Goal: Browse casually: Explore the website without a specific task or goal

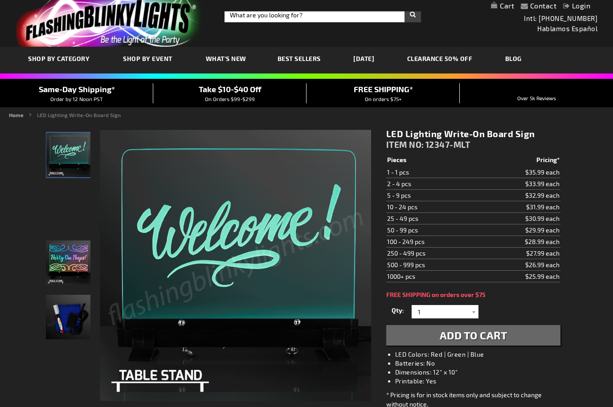
scroll to position [9, 0]
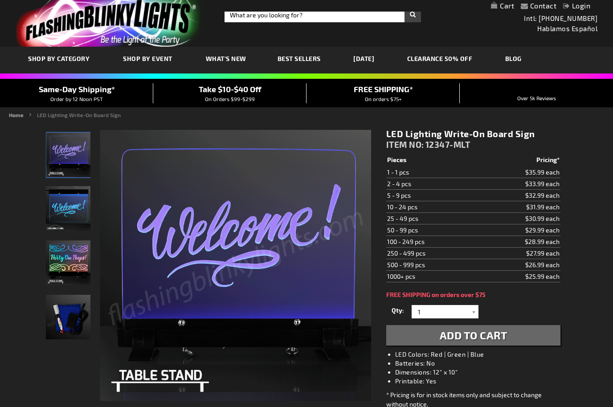
click at [535, 269] on td "$26.99 each" at bounding box center [518, 265] width 83 height 12
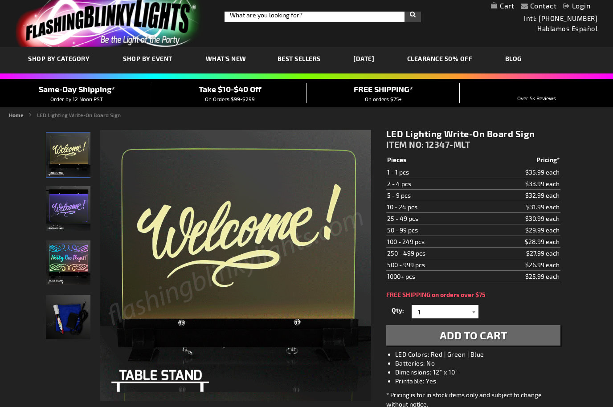
click at [70, 268] on img "Light Up Write-On Board LED Sign" at bounding box center [68, 262] width 45 height 45
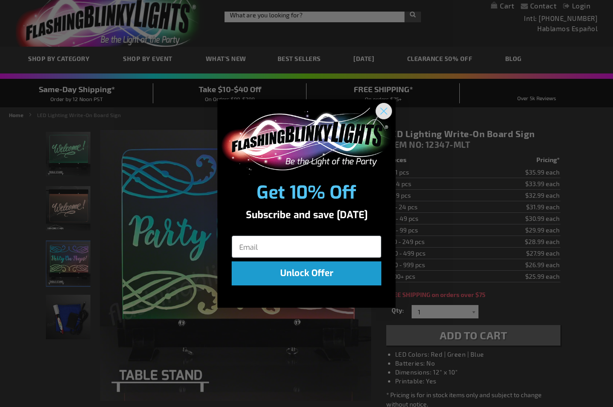
click at [385, 118] on circle "Close dialog" at bounding box center [383, 110] width 15 height 15
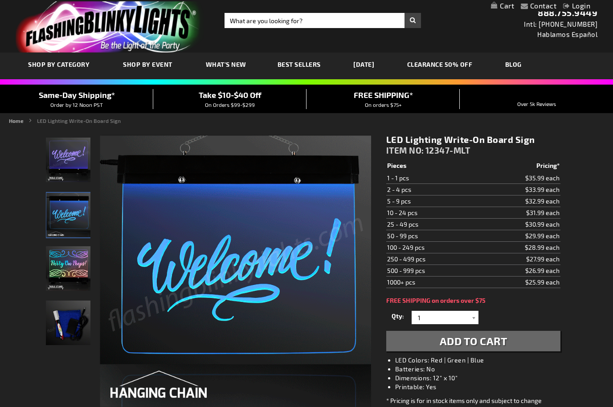
scroll to position [0, 0]
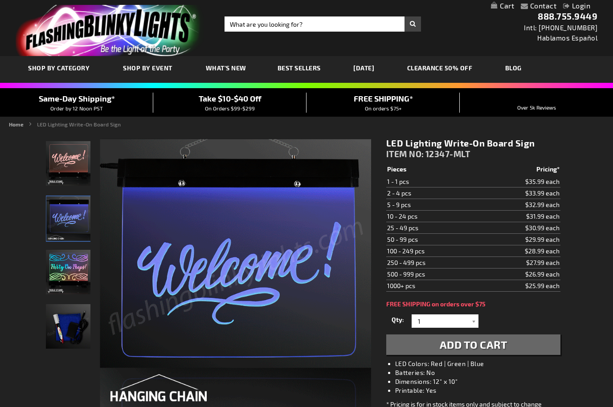
click at [85, 271] on img "Light Up Write-On Board LED Sign" at bounding box center [68, 272] width 45 height 45
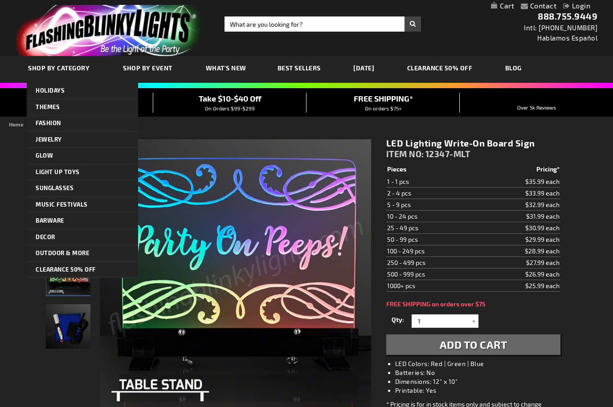
click at [72, 72] on link "SHOP BY CATEGORY" at bounding box center [59, 68] width 77 height 30
click at [291, 80] on link "Best Sellers" at bounding box center [299, 68] width 57 height 30
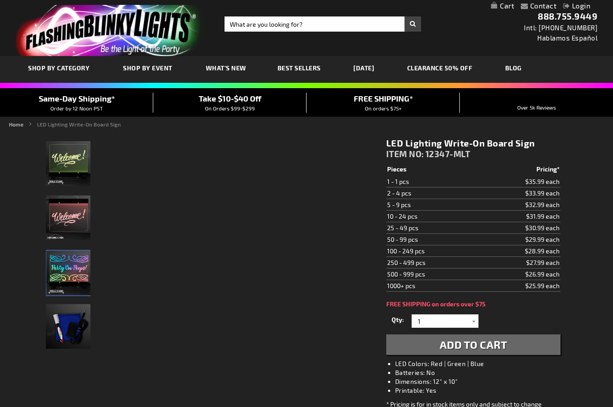
click at [68, 281] on img "Light Up Write-On Board LED Sign" at bounding box center [68, 273] width 45 height 45
